Goal: Check status

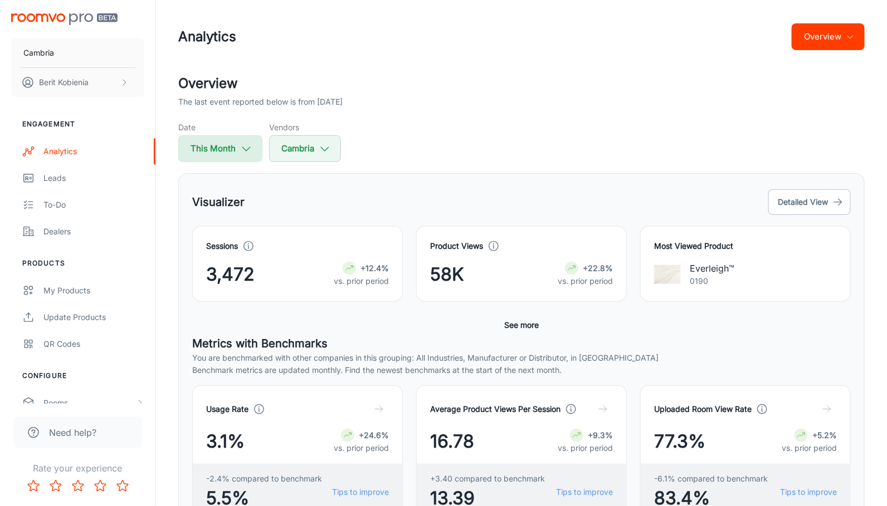
click at [241, 149] on icon "button" at bounding box center [246, 149] width 12 height 12
select select "7"
select select "2025"
select select "7"
select select "2025"
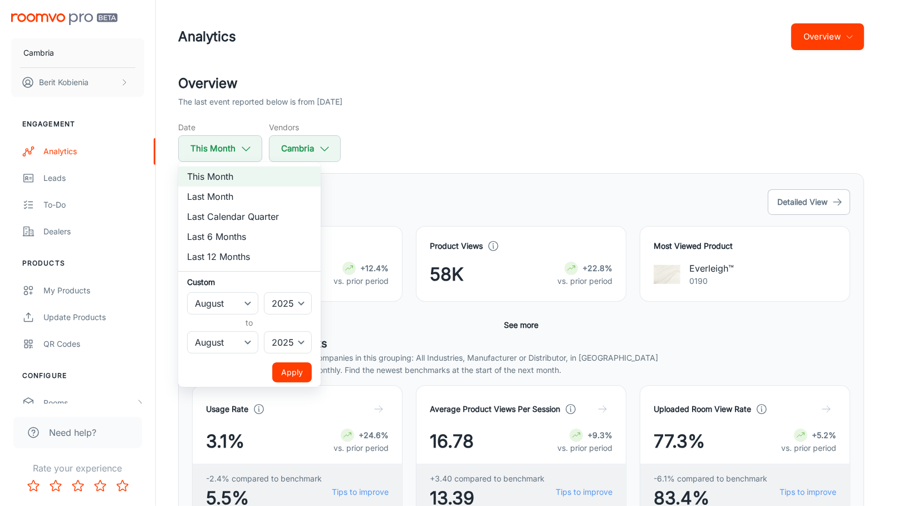
click at [252, 212] on li "Last Calendar Quarter" at bounding box center [249, 217] width 143 height 20
select select "3"
select select "5"
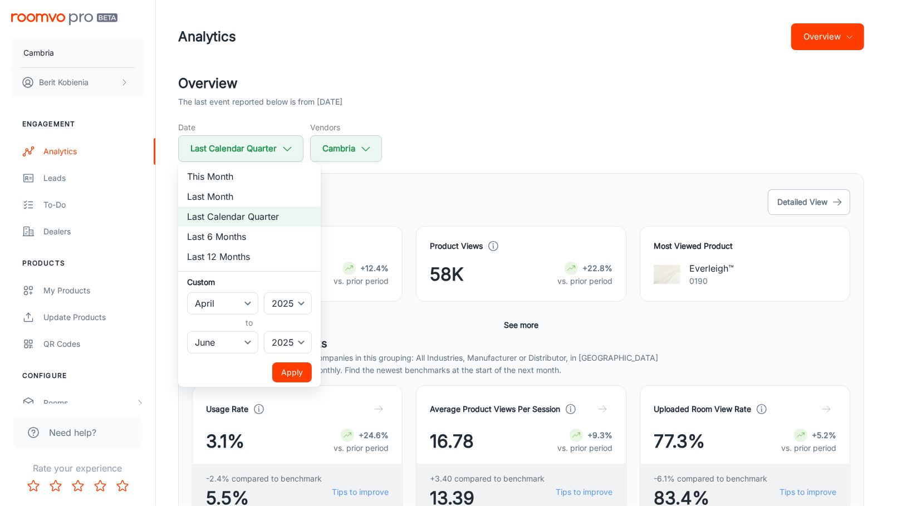
click at [290, 370] on button "Apply" at bounding box center [292, 373] width 40 height 20
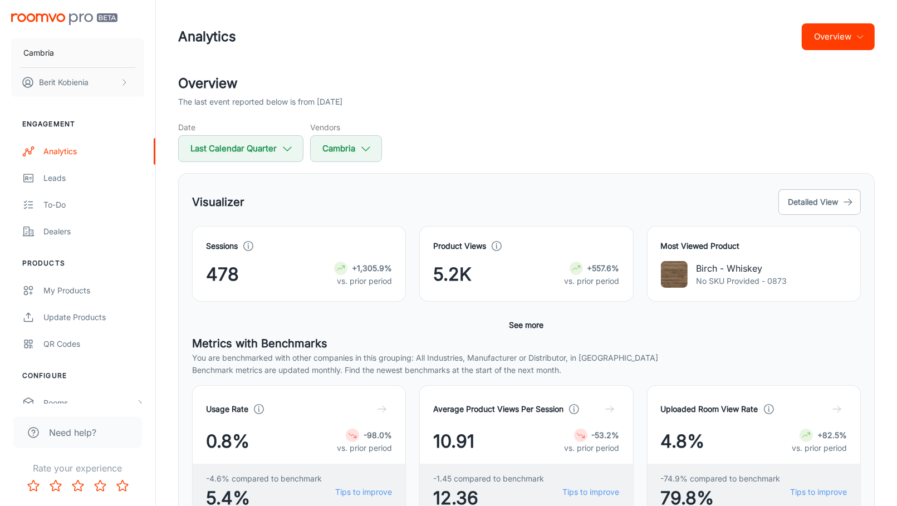
click at [264, 165] on div "Overview The last event reported below is from [DATE] Date Last Calendar Quarte…" at bounding box center [527, 504] width 724 height 861
click at [261, 153] on button "Last Calendar Quarter" at bounding box center [240, 148] width 125 height 27
select select "3"
select select "2025"
select select "5"
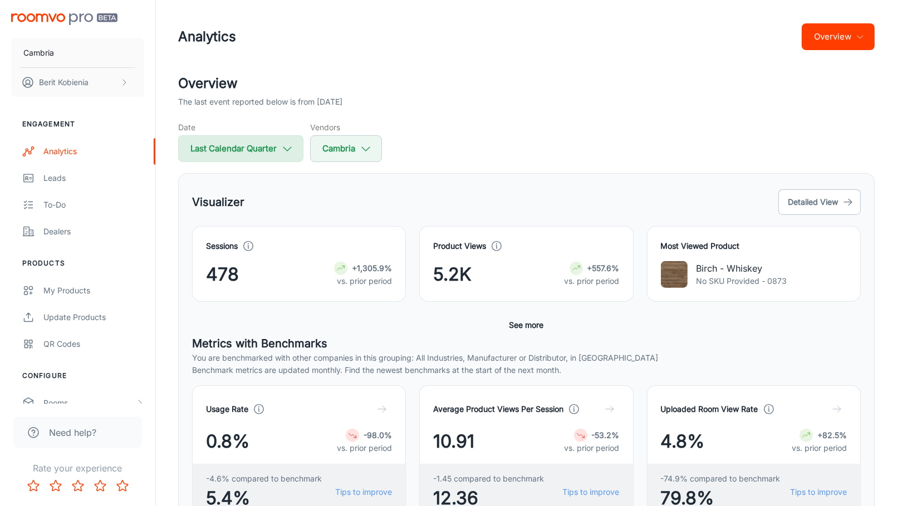
select select "2025"
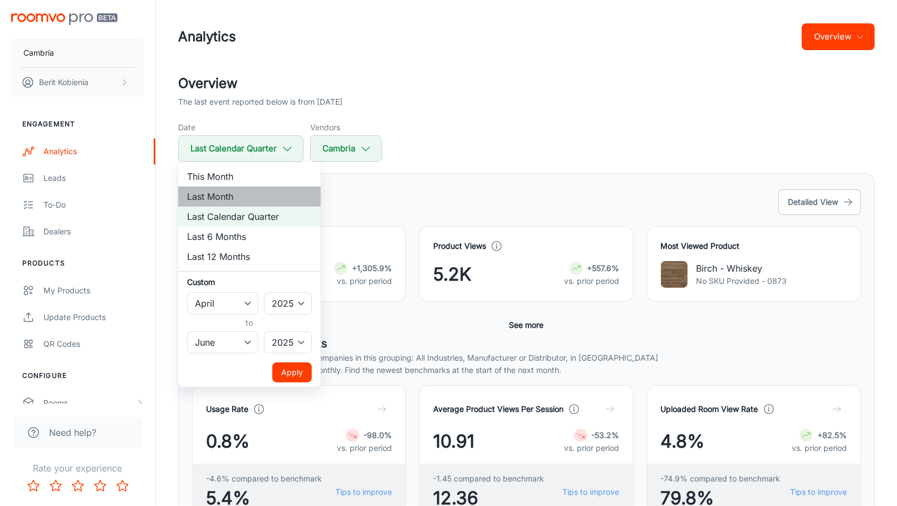
click at [234, 190] on li "Last Month" at bounding box center [249, 197] width 143 height 20
select select "6"
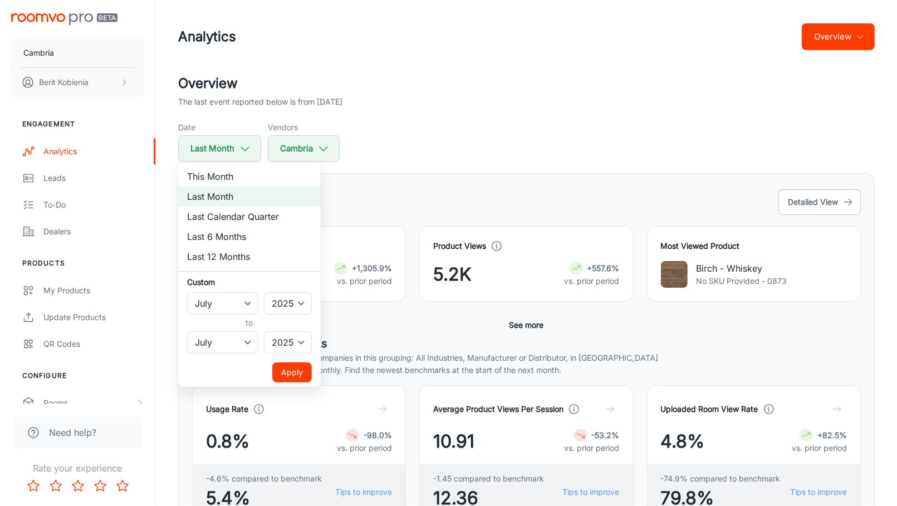
click at [285, 376] on button "Apply" at bounding box center [292, 373] width 40 height 20
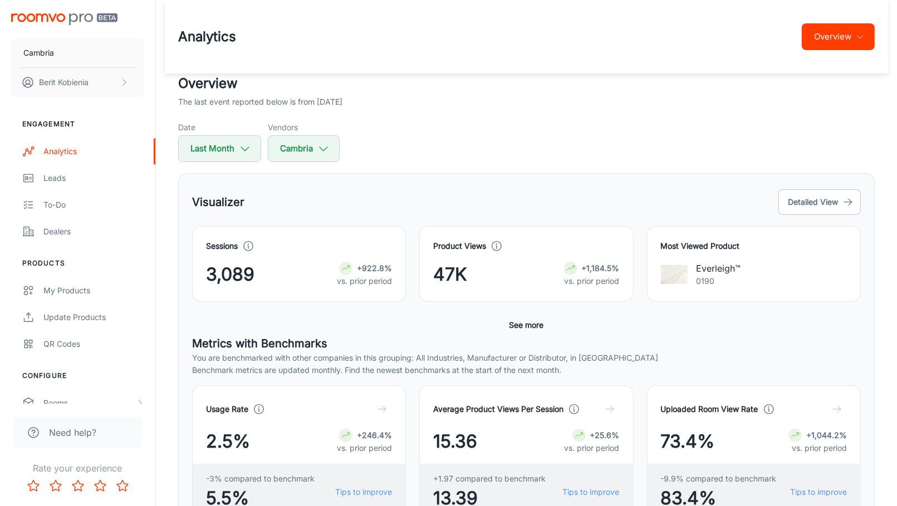
scroll to position [76, 0]
